Goal: Task Accomplishment & Management: Complete application form

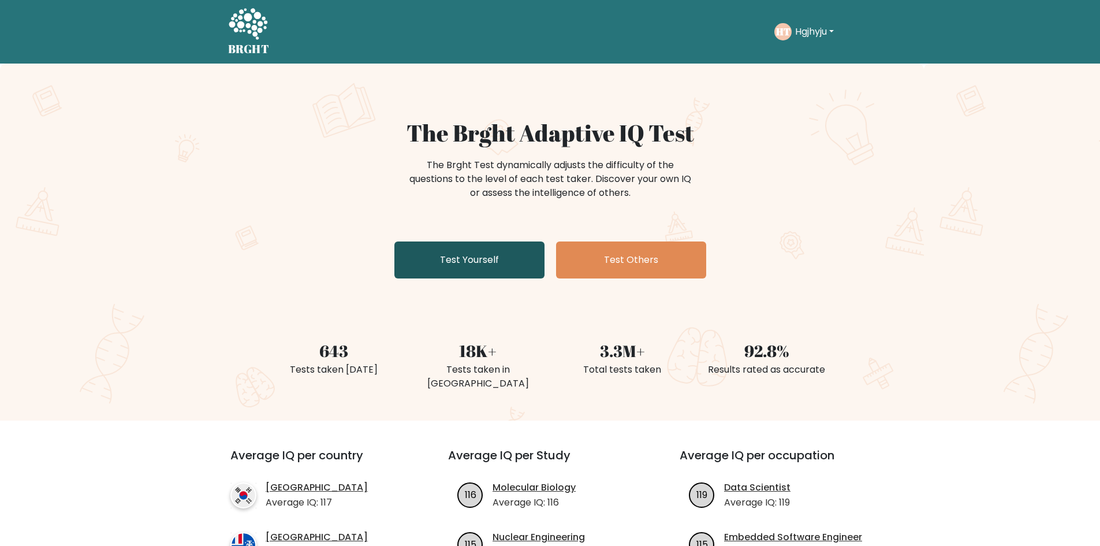
click at [486, 252] on link "Test Yourself" at bounding box center [469, 259] width 150 height 37
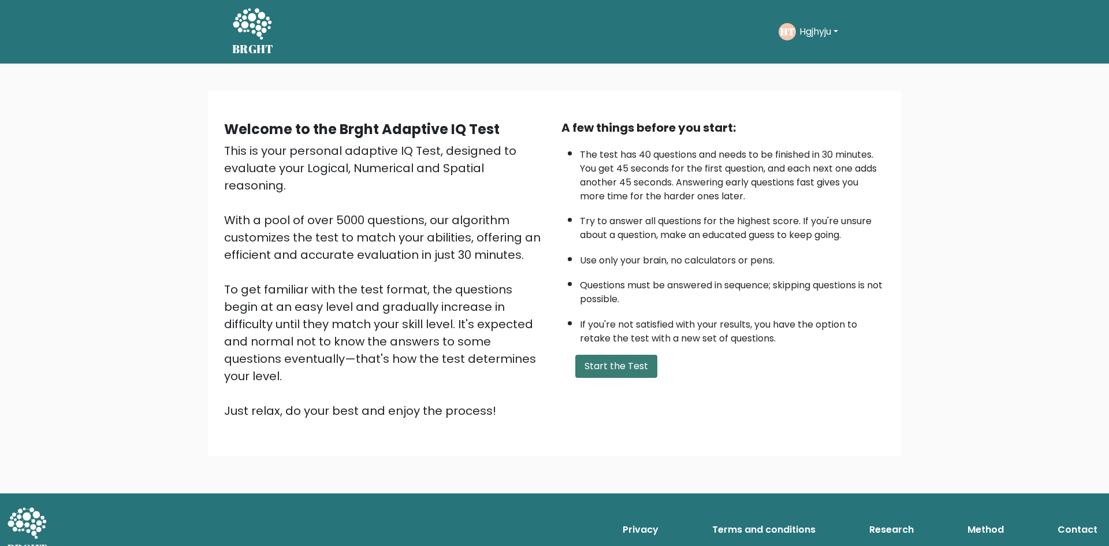
click at [638, 362] on button "Start the Test" at bounding box center [616, 366] width 82 height 23
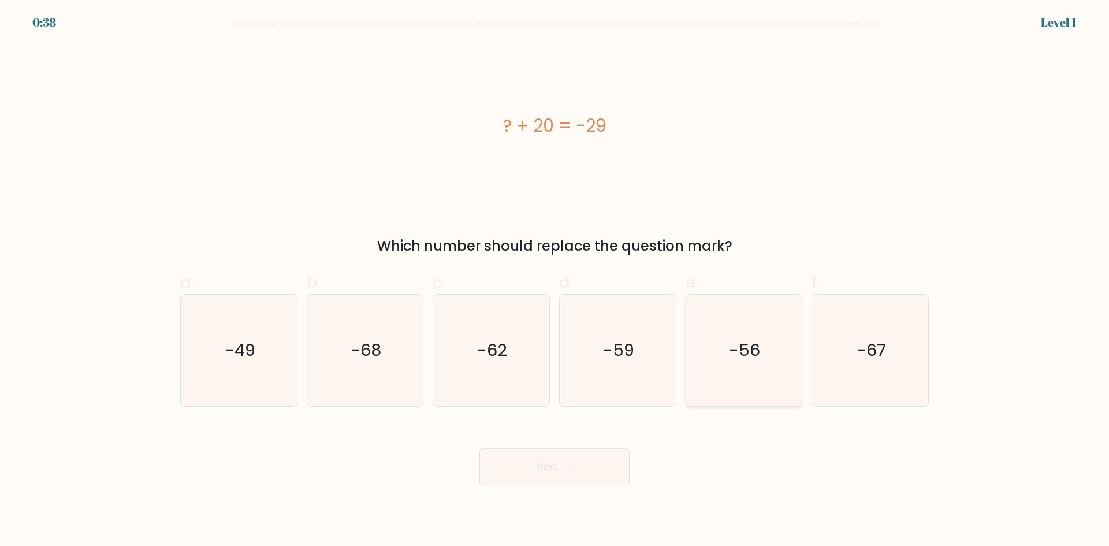
click at [737, 326] on icon "-56" at bounding box center [743, 349] width 111 height 111
click at [555, 281] on input "e. -56" at bounding box center [554, 277] width 1 height 8
radio input "true"
click at [618, 464] on button "Next" at bounding box center [554, 466] width 150 height 37
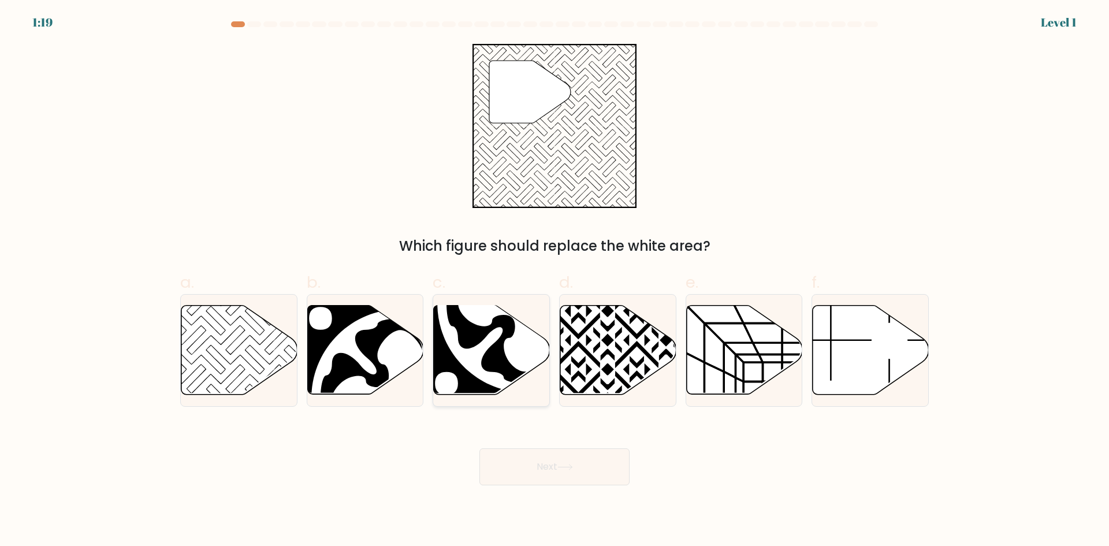
click at [493, 323] on icon at bounding box center [526, 303] width 161 height 161
click at [554, 281] on input "c." at bounding box center [554, 277] width 1 height 8
radio input "true"
click at [533, 464] on button "Next" at bounding box center [554, 466] width 150 height 37
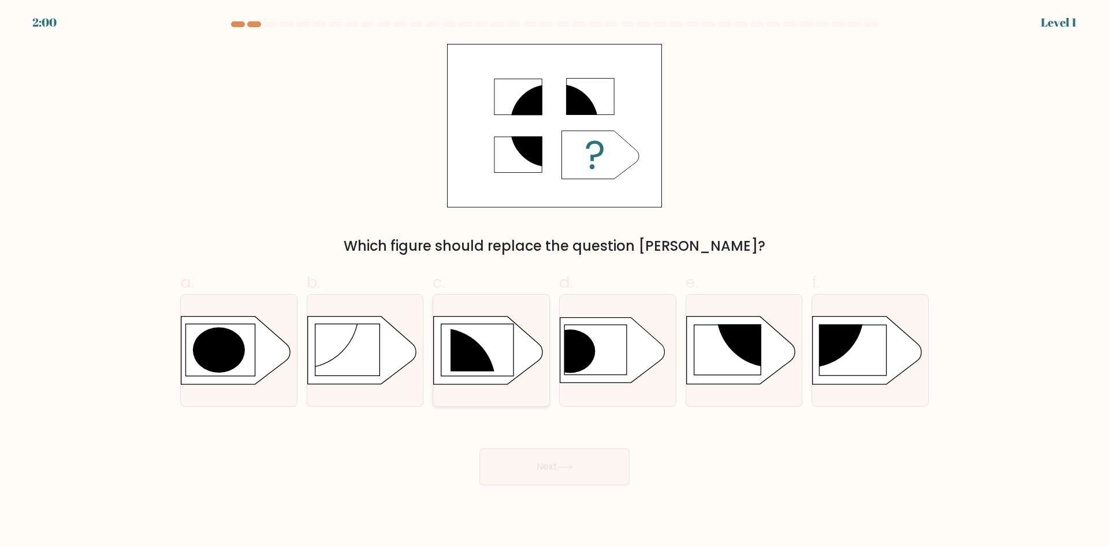
click at [514, 368] on icon at bounding box center [488, 350] width 109 height 68
click at [554, 281] on input "c." at bounding box center [554, 277] width 1 height 8
radio input "true"
click at [865, 332] on rect at bounding box center [852, 349] width 67 height 50
click at [555, 281] on input "f." at bounding box center [554, 277] width 1 height 8
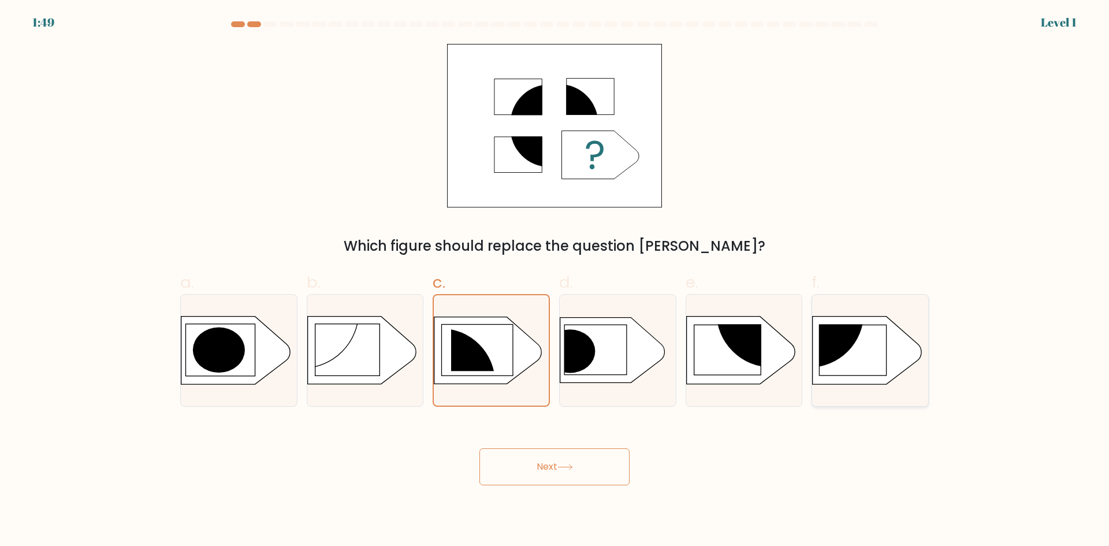
radio input "true"
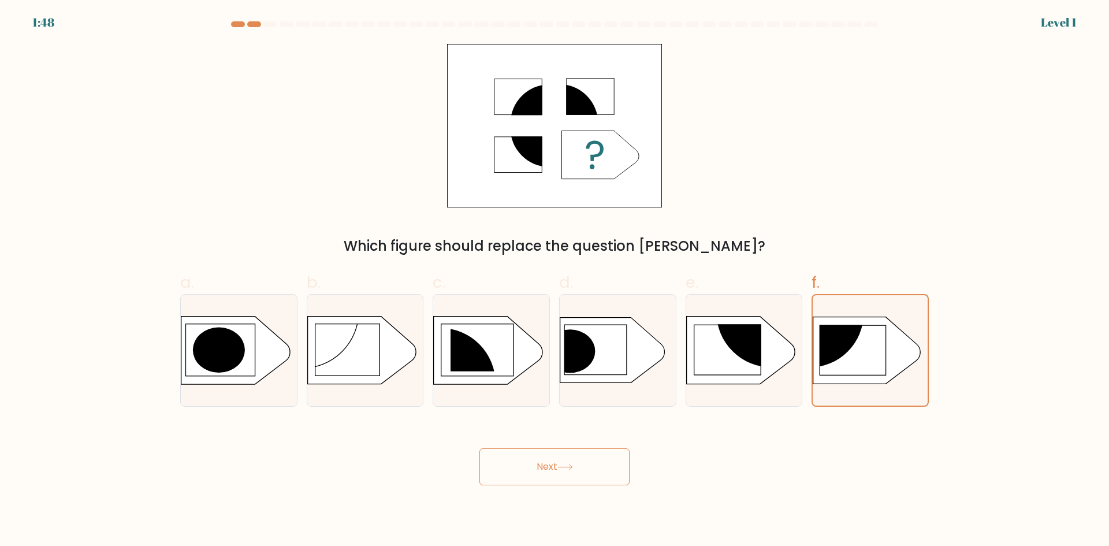
click at [596, 480] on button "Next" at bounding box center [554, 466] width 150 height 37
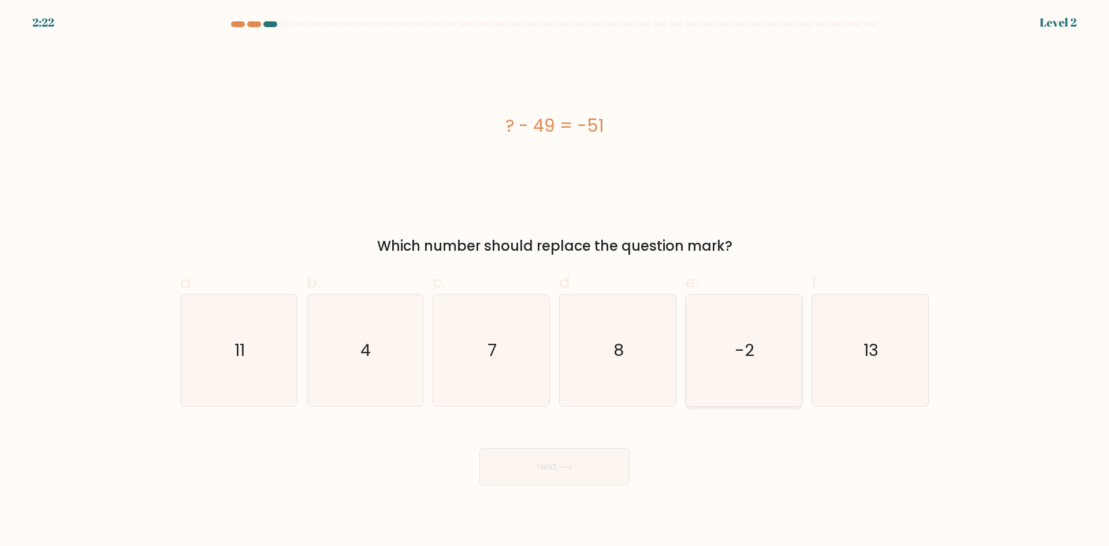
click at [739, 360] on text "-2" at bounding box center [745, 349] width 20 height 23
click at [555, 281] on input "e. -2" at bounding box center [554, 277] width 1 height 8
radio input "true"
click at [596, 461] on button "Next" at bounding box center [554, 466] width 150 height 37
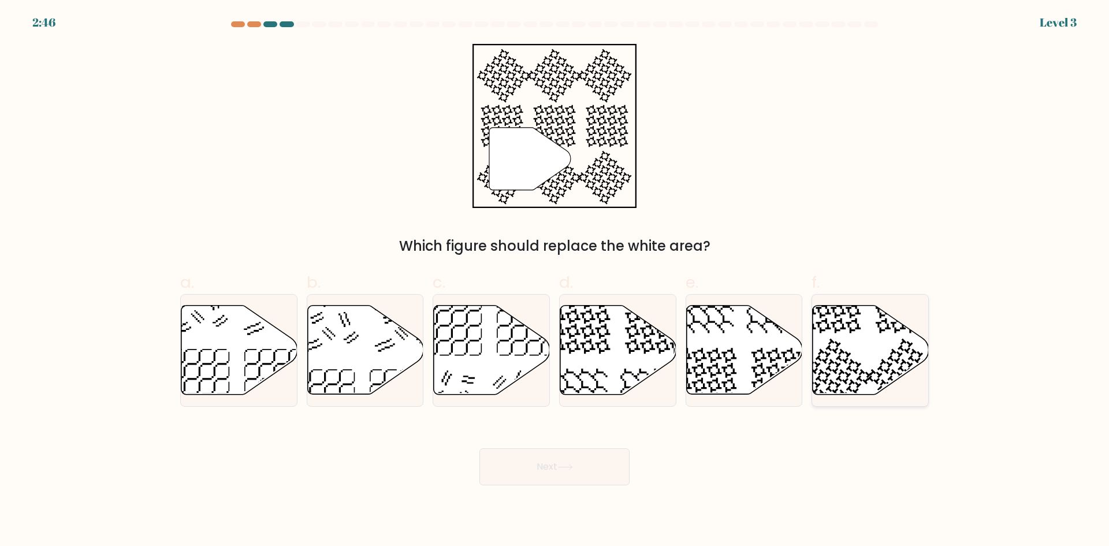
click at [893, 370] on icon at bounding box center [870, 349] width 116 height 89
click at [555, 281] on input "f." at bounding box center [554, 277] width 1 height 8
radio input "true"
click at [520, 481] on button "Next" at bounding box center [554, 466] width 150 height 37
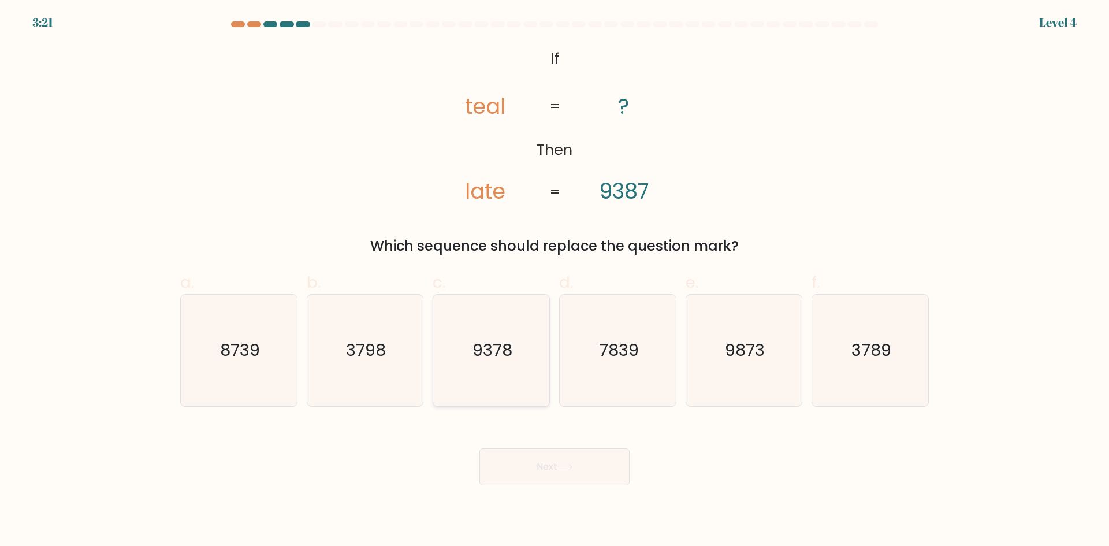
click at [488, 351] on text "9378" at bounding box center [492, 349] width 40 height 23
click at [554, 281] on input "c. 9378" at bounding box center [554, 277] width 1 height 8
radio input "true"
click at [402, 335] on icon "3798" at bounding box center [364, 349] width 111 height 111
click at [554, 281] on input "b. 3798" at bounding box center [554, 277] width 1 height 8
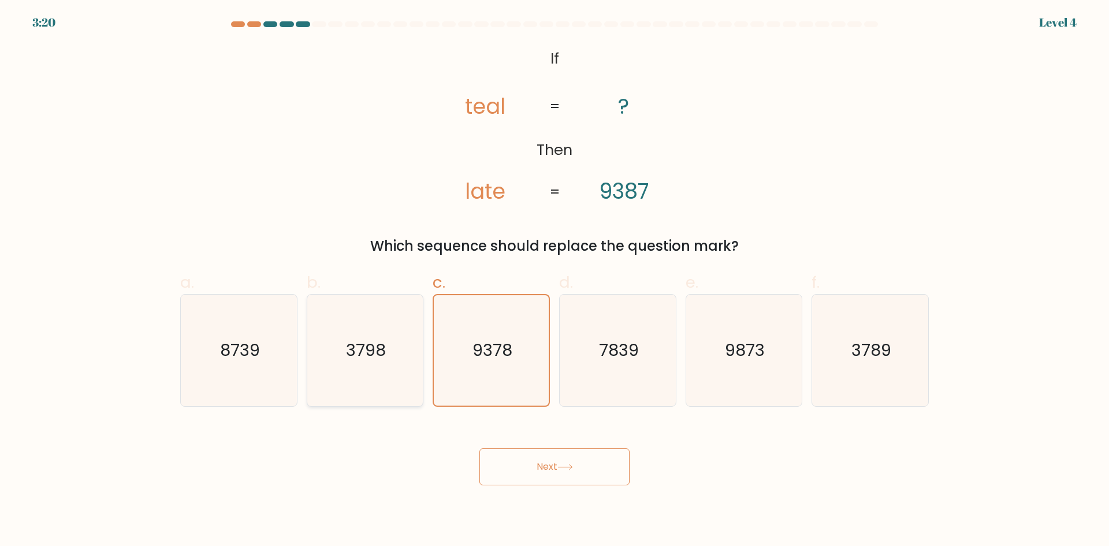
radio input "true"
drag, startPoint x: 760, startPoint y: 353, endPoint x: 768, endPoint y: 353, distance: 8.1
click at [761, 353] on text "9873" at bounding box center [745, 349] width 40 height 23
click at [555, 281] on input "e. 9873" at bounding box center [554, 277] width 1 height 8
radio input "true"
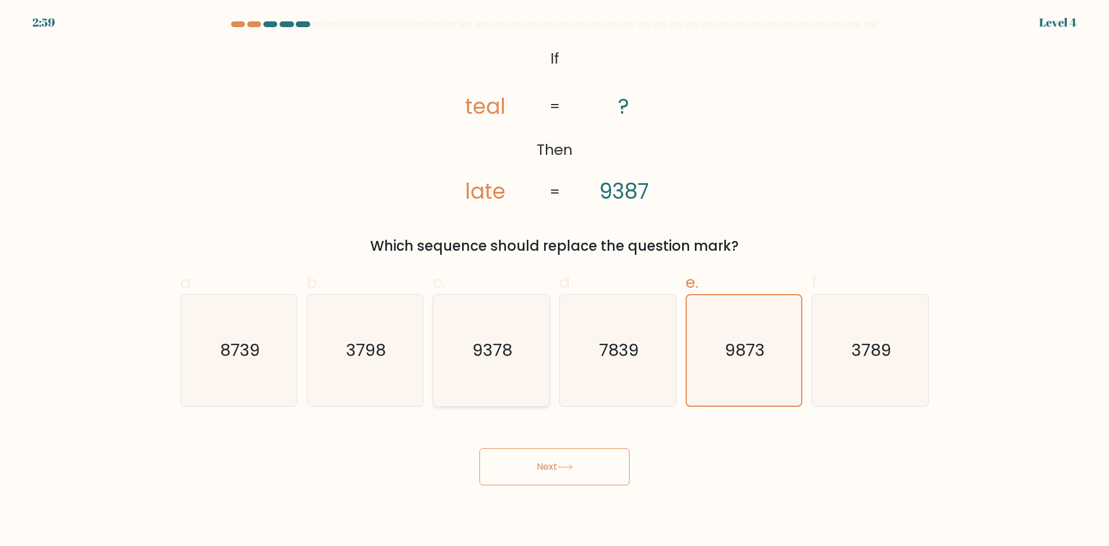
click at [497, 359] on text "9378" at bounding box center [492, 349] width 40 height 23
click at [554, 281] on input "c. 9378" at bounding box center [554, 277] width 1 height 8
radio input "true"
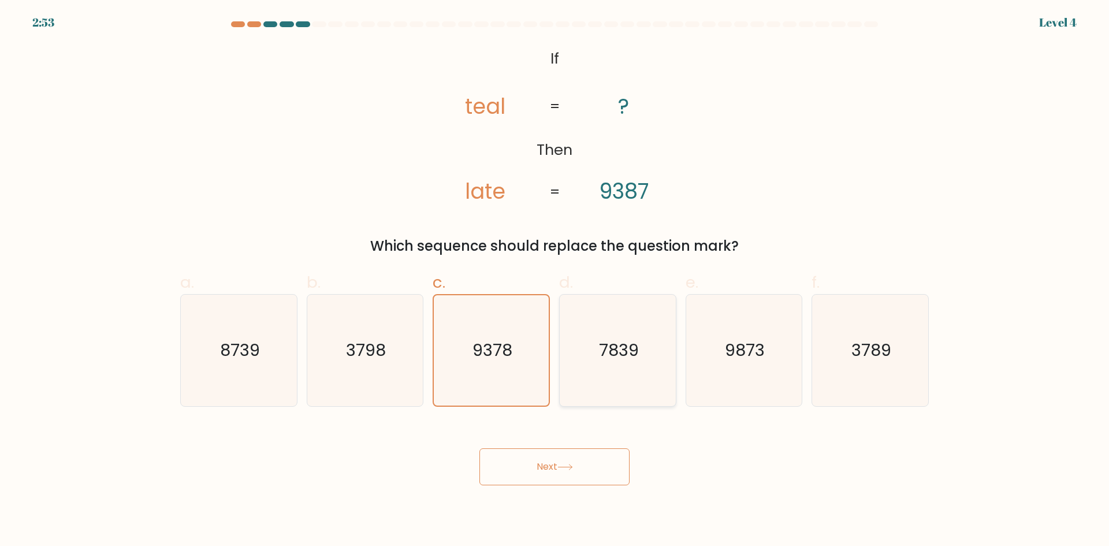
click at [617, 371] on icon "7839" at bounding box center [617, 349] width 111 height 111
click at [555, 281] on input "d. 7839" at bounding box center [554, 277] width 1 height 8
radio input "true"
click at [585, 448] on button "Next" at bounding box center [554, 466] width 150 height 37
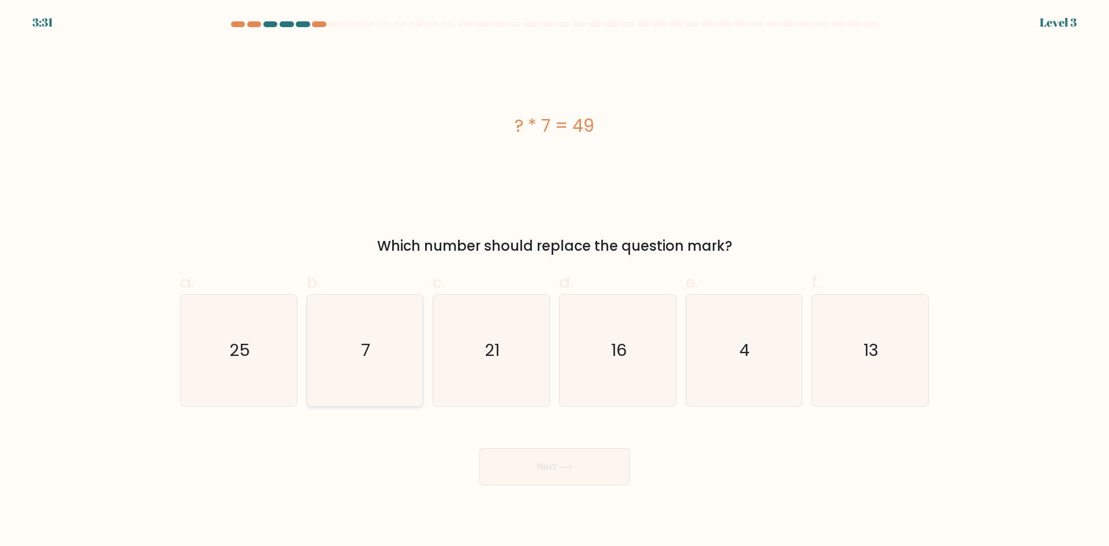
click at [342, 346] on icon "7" at bounding box center [364, 349] width 111 height 111
click at [554, 281] on input "b. 7" at bounding box center [554, 277] width 1 height 8
radio input "true"
click at [533, 462] on button "Next" at bounding box center [554, 466] width 150 height 37
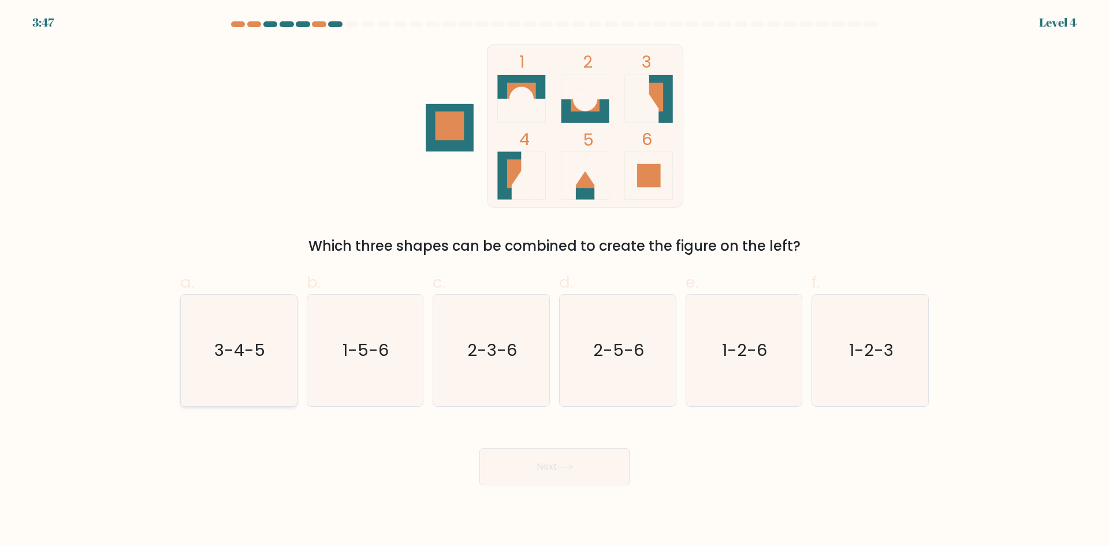
click at [256, 357] on text "3-4-5" at bounding box center [239, 349] width 51 height 23
click at [554, 281] on input "a. 3-4-5" at bounding box center [554, 277] width 1 height 8
radio input "true"
click at [527, 467] on button "Next" at bounding box center [554, 466] width 150 height 37
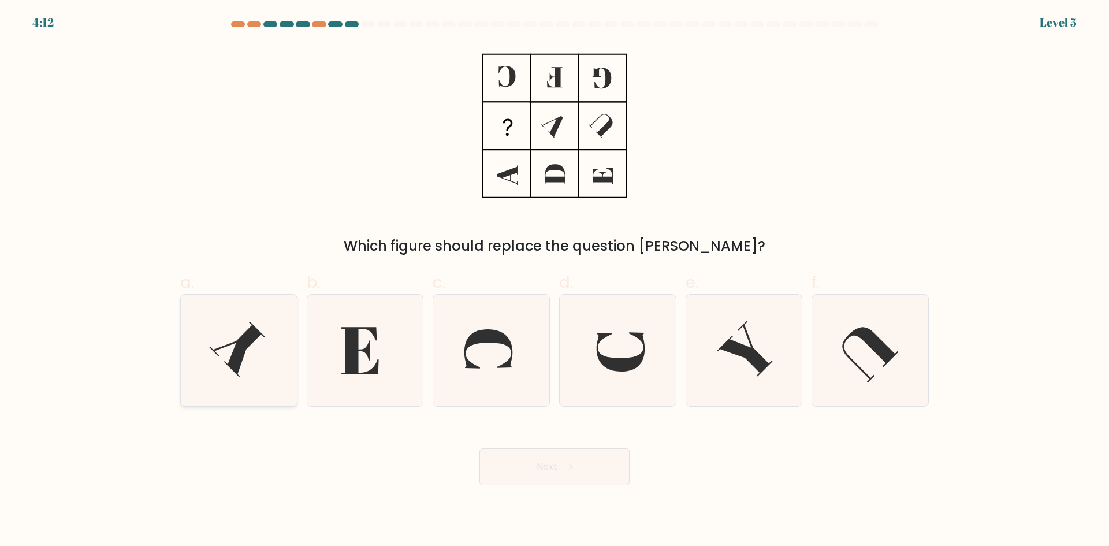
click at [241, 348] on icon at bounding box center [236, 348] width 55 height 55
click at [554, 281] on input "a." at bounding box center [554, 277] width 1 height 8
radio input "true"
click at [536, 458] on button "Next" at bounding box center [554, 466] width 150 height 37
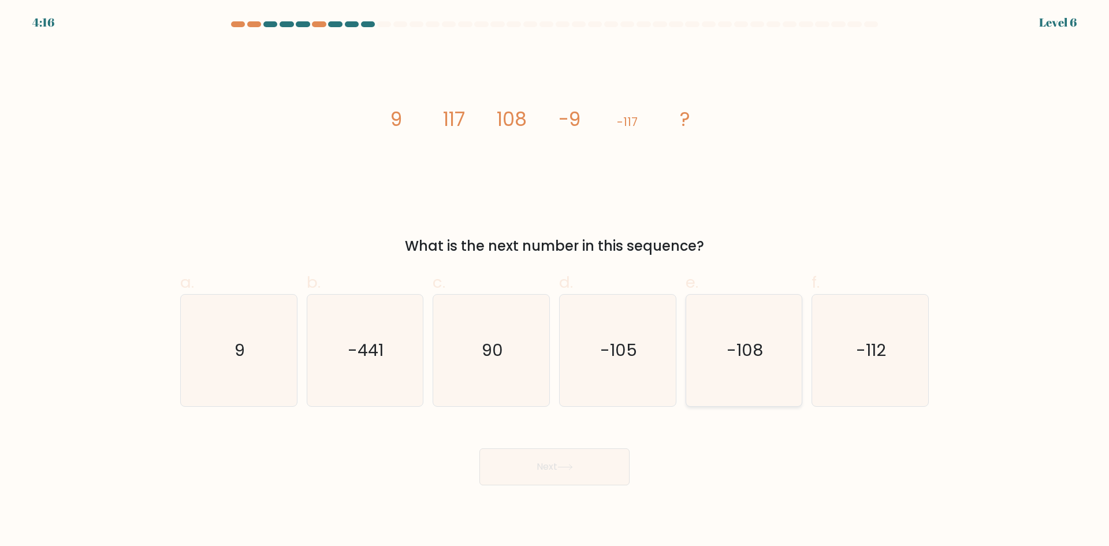
click at [763, 342] on icon "-108" at bounding box center [743, 349] width 111 height 111
click at [555, 281] on input "e. -108" at bounding box center [554, 277] width 1 height 8
radio input "true"
click at [603, 465] on button "Next" at bounding box center [554, 466] width 150 height 37
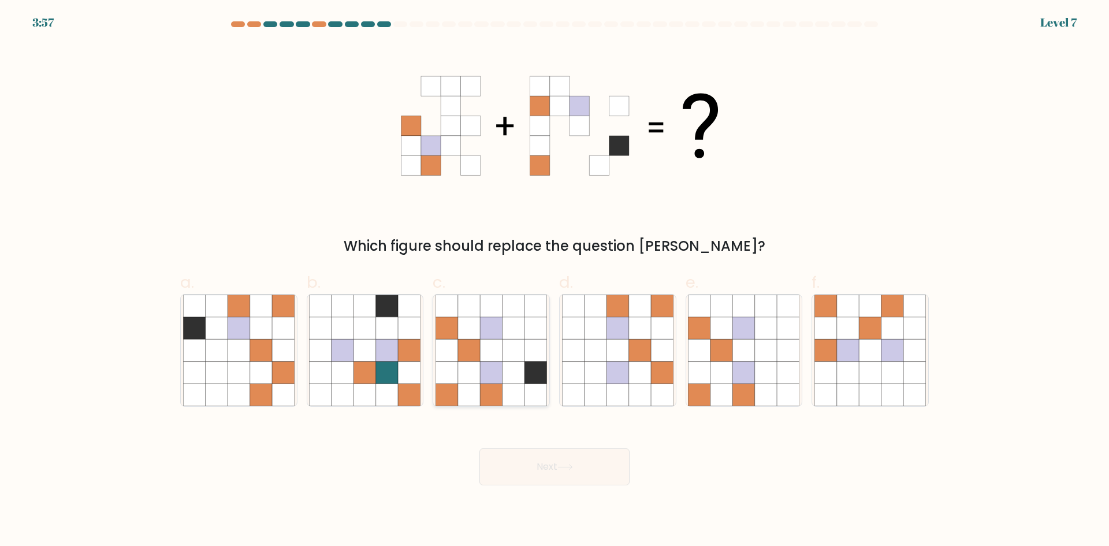
click at [479, 322] on icon at bounding box center [469, 328] width 22 height 22
click at [554, 281] on input "c." at bounding box center [554, 277] width 1 height 8
radio input "true"
click at [563, 458] on button "Next" at bounding box center [554, 466] width 150 height 37
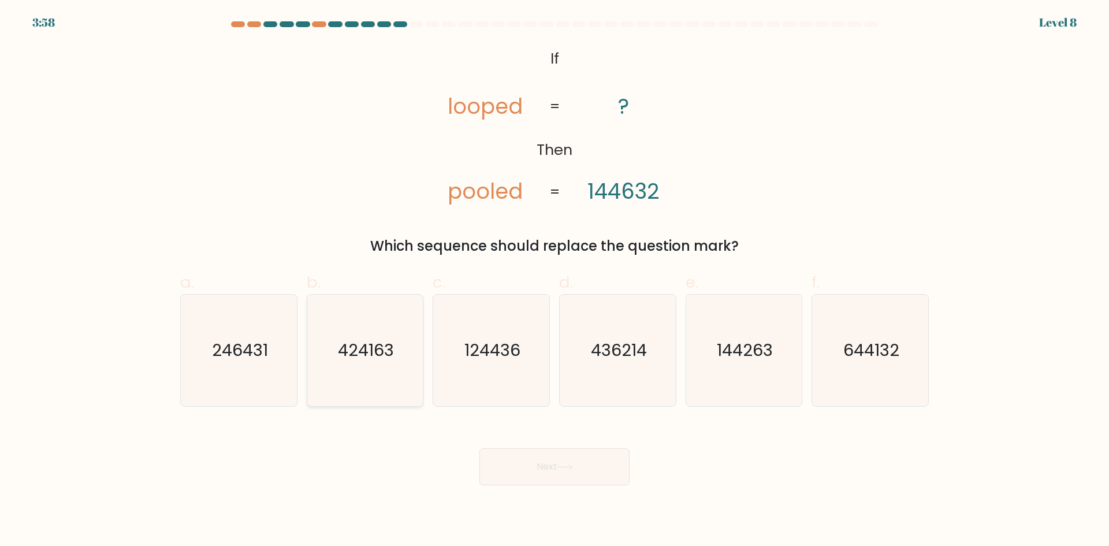
click at [375, 365] on icon "424163" at bounding box center [364, 349] width 111 height 111
click at [554, 281] on input "b. 424163" at bounding box center [554, 277] width 1 height 8
radio input "true"
click at [514, 462] on button "Next" at bounding box center [554, 466] width 150 height 37
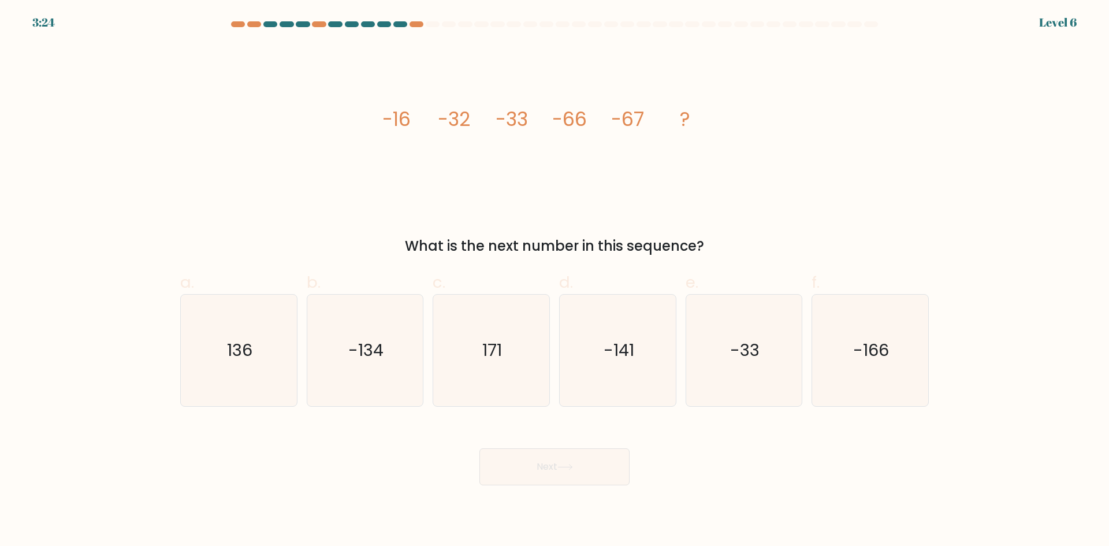
click at [632, 412] on form at bounding box center [554, 253] width 1109 height 464
drag, startPoint x: 500, startPoint y: 314, endPoint x: 521, endPoint y: 377, distance: 67.0
click at [501, 316] on icon "171" at bounding box center [490, 349] width 111 height 111
click at [554, 281] on input "c. 171" at bounding box center [554, 277] width 1 height 8
radio input "true"
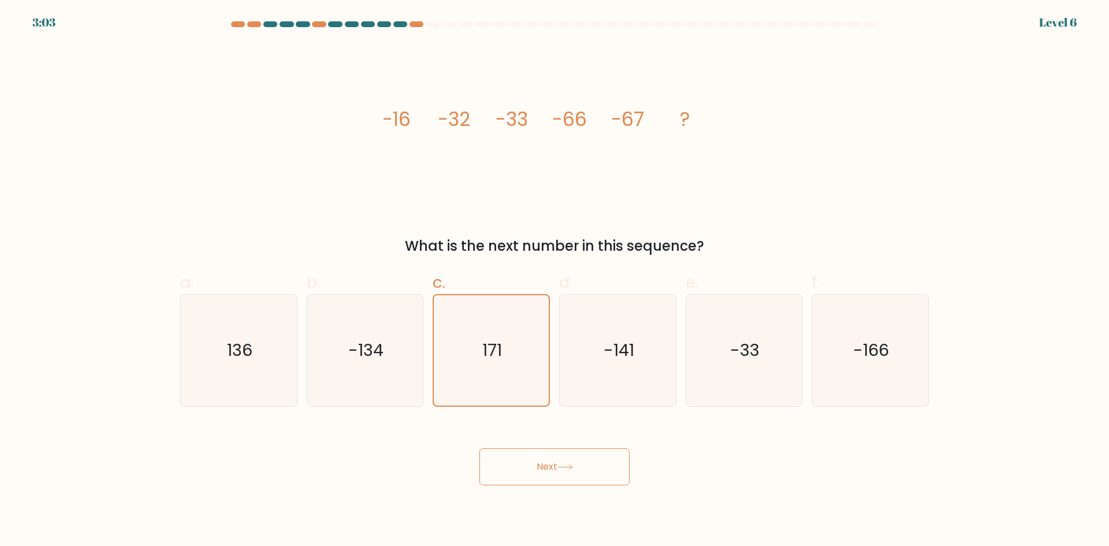
click at [563, 460] on button "Next" at bounding box center [554, 466] width 150 height 37
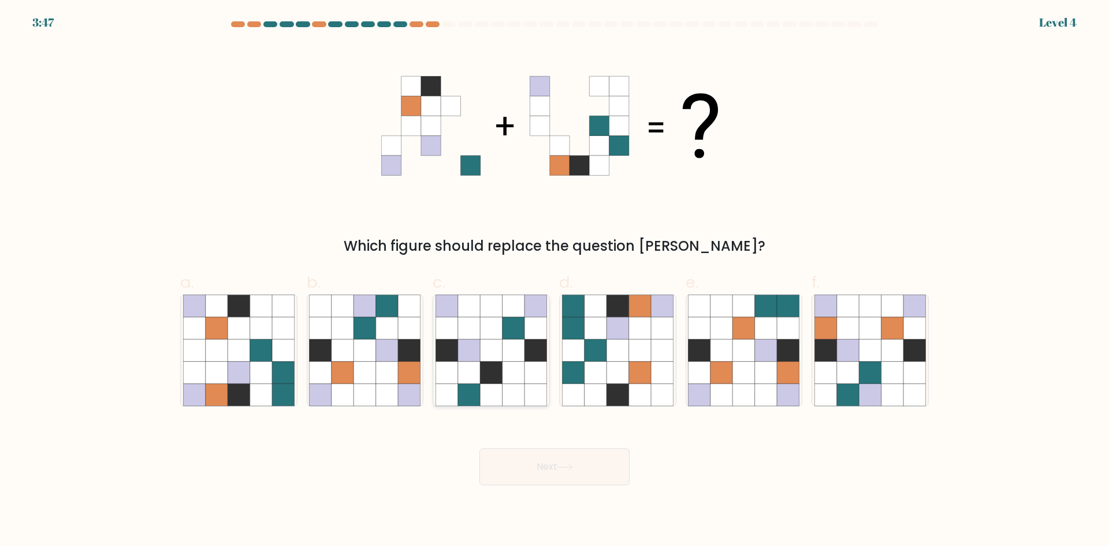
click at [457, 320] on icon at bounding box center [447, 328] width 22 height 22
click at [554, 281] on input "c." at bounding box center [554, 277] width 1 height 8
radio input "true"
click at [544, 461] on button "Next" at bounding box center [554, 466] width 150 height 37
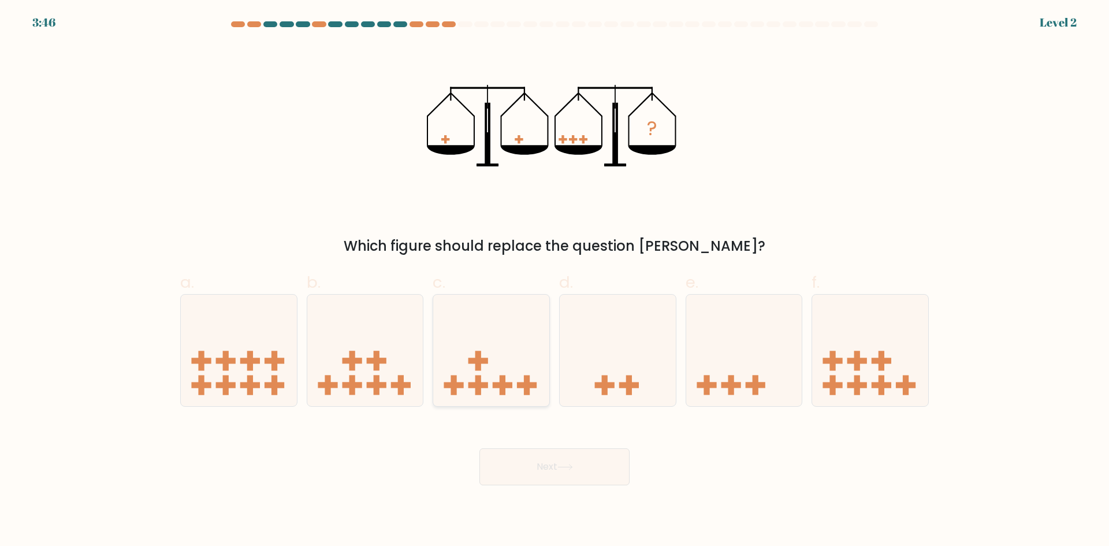
click at [499, 349] on icon at bounding box center [491, 350] width 116 height 96
click at [554, 281] on input "c." at bounding box center [554, 277] width 1 height 8
radio input "true"
click at [758, 352] on icon at bounding box center [744, 350] width 116 height 96
click at [555, 281] on input "e." at bounding box center [554, 277] width 1 height 8
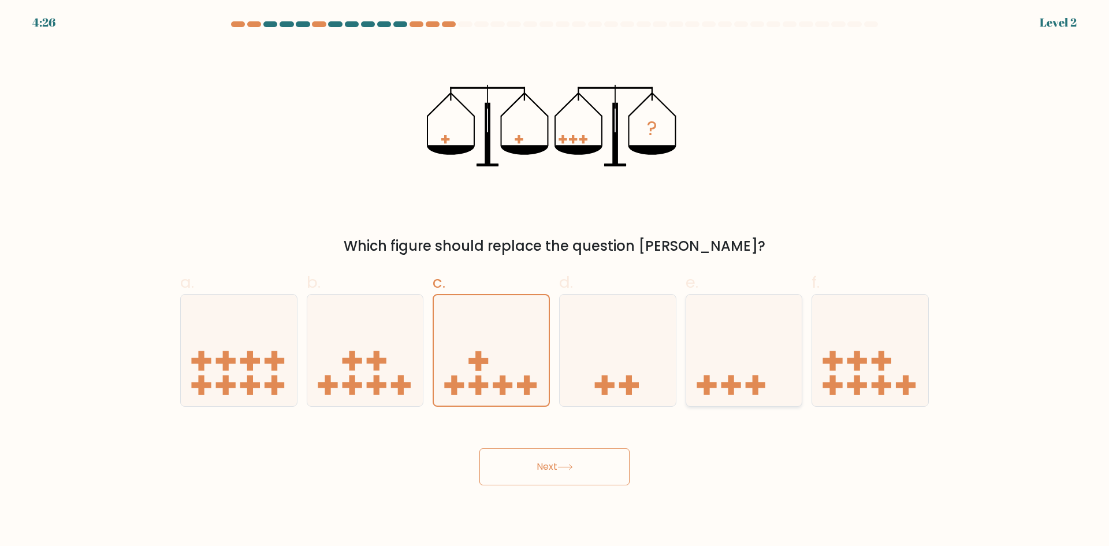
radio input "true"
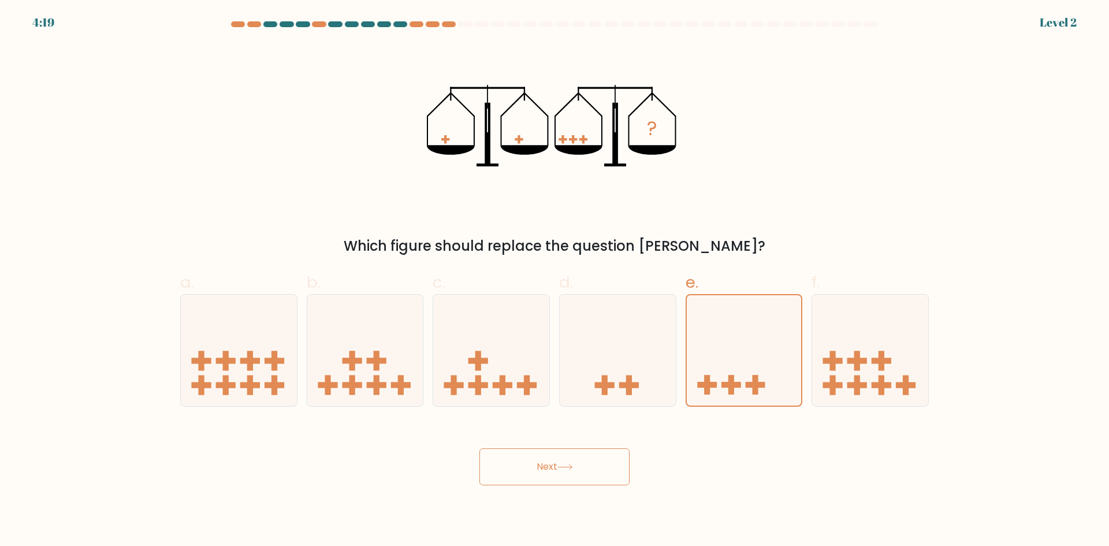
click at [572, 476] on button "Next" at bounding box center [554, 466] width 150 height 37
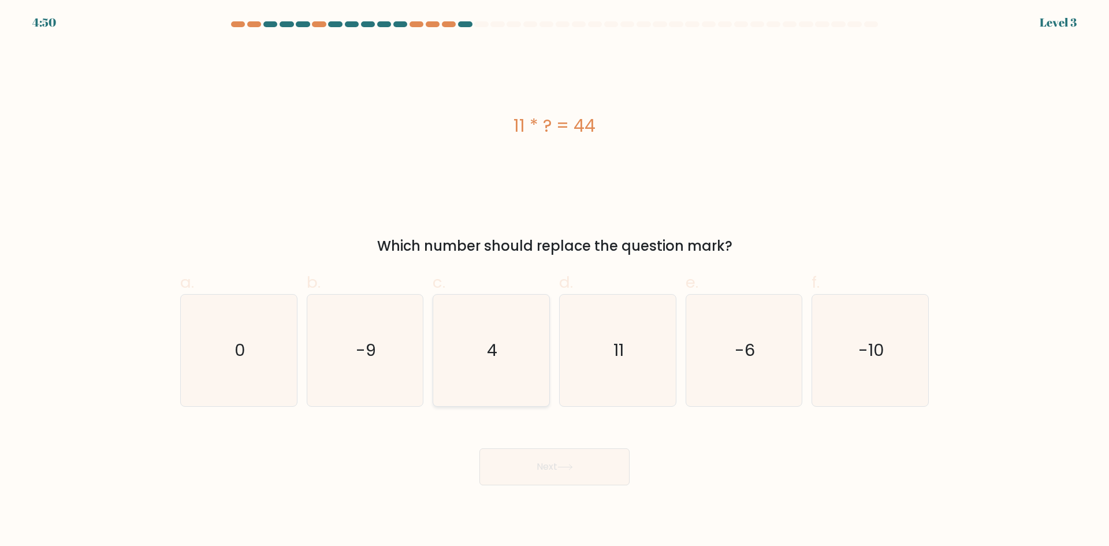
click at [542, 383] on icon "4" at bounding box center [490, 349] width 111 height 111
click at [554, 281] on input "c. 4" at bounding box center [554, 277] width 1 height 8
radio input "true"
click at [549, 447] on div "Next" at bounding box center [554, 452] width 762 height 65
click at [578, 484] on button "Next" at bounding box center [554, 466] width 150 height 37
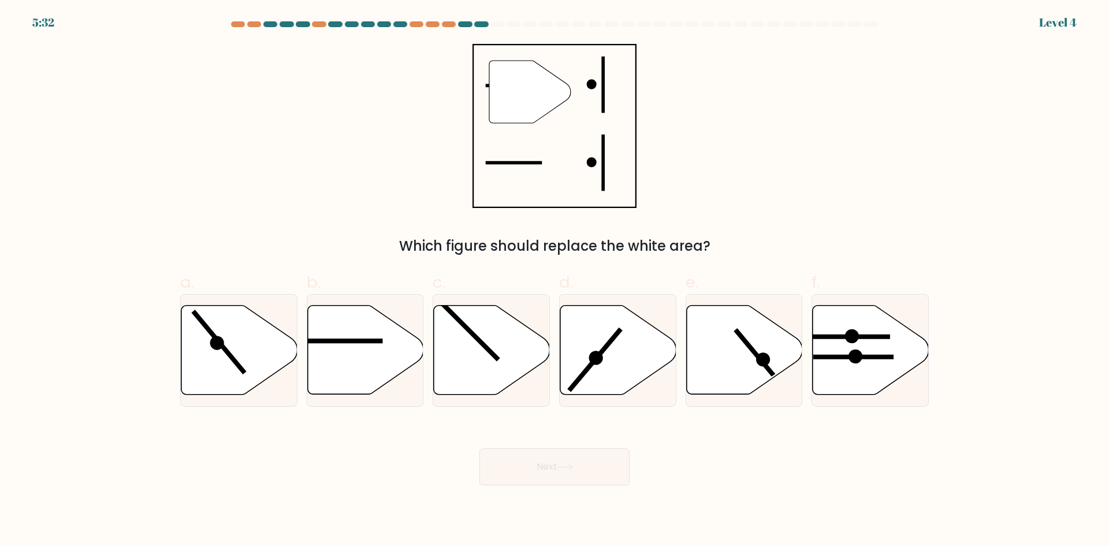
click at [583, 467] on button "Next" at bounding box center [554, 466] width 150 height 37
click at [333, 341] on line at bounding box center [343, 341] width 80 height 0
click at [554, 281] on input "b." at bounding box center [554, 277] width 1 height 8
radio input "true"
click at [532, 454] on button "Next" at bounding box center [554, 466] width 150 height 37
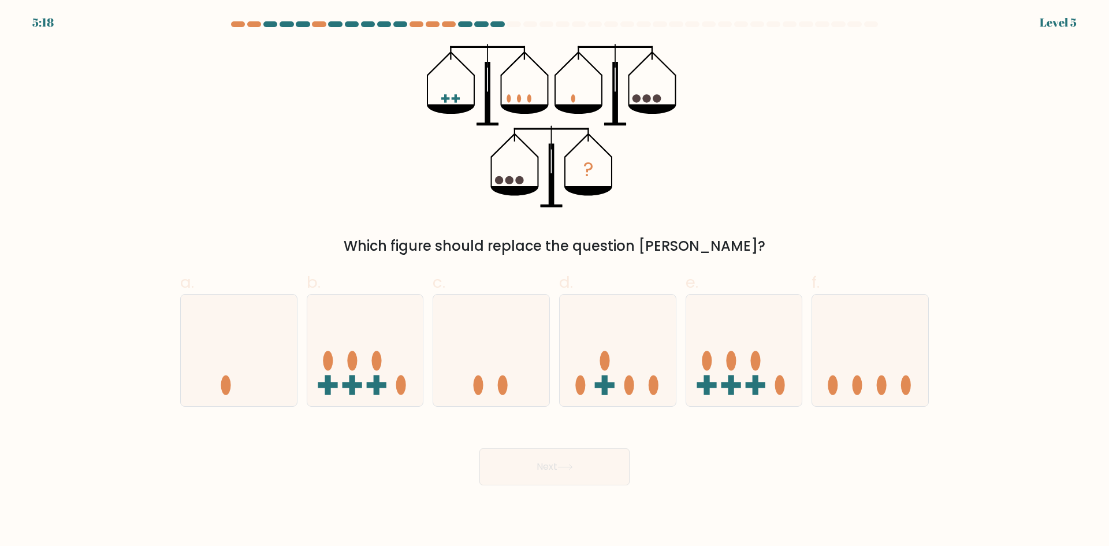
click at [540, 460] on button "Next" at bounding box center [554, 466] width 150 height 37
